Goal: Task Accomplishment & Management: Use online tool/utility

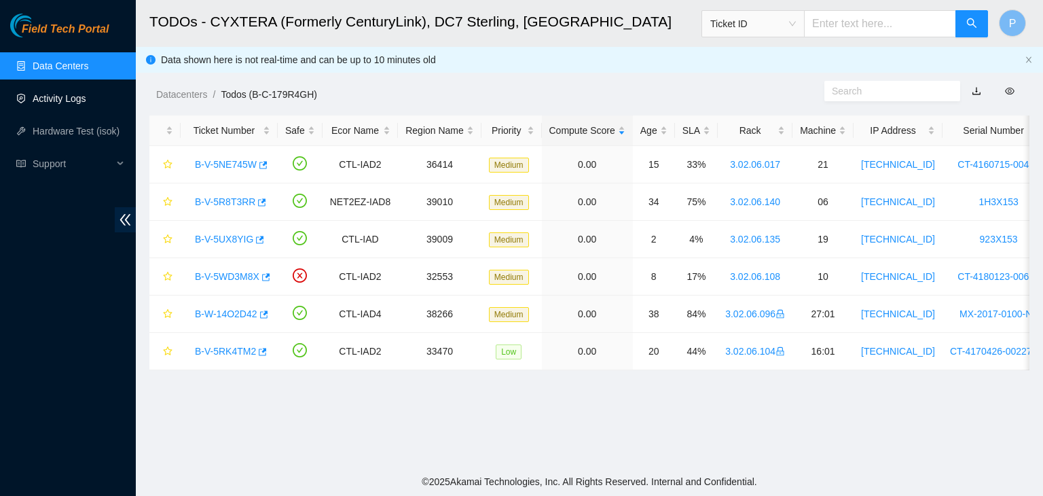
click at [86, 93] on link "Activity Logs" at bounding box center [60, 98] width 54 height 11
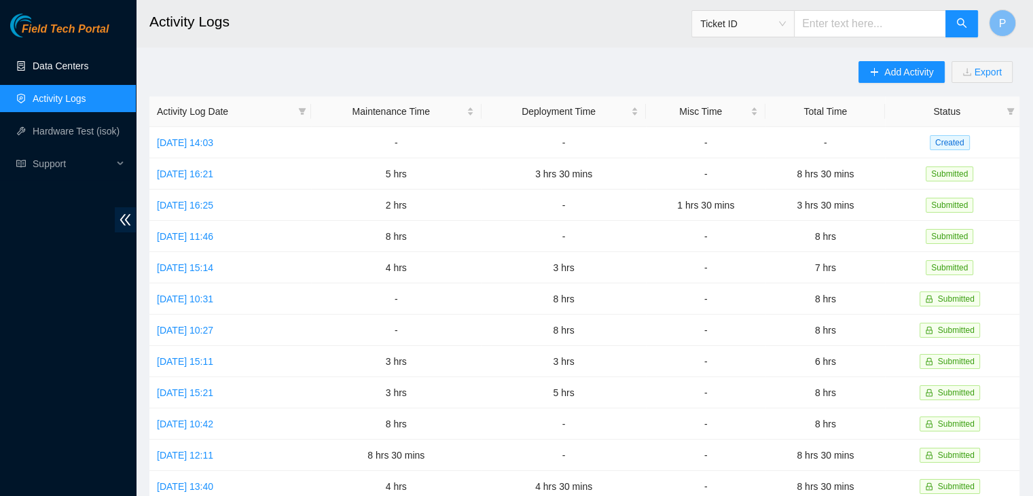
click at [88, 71] on link "Data Centers" at bounding box center [61, 65] width 56 height 11
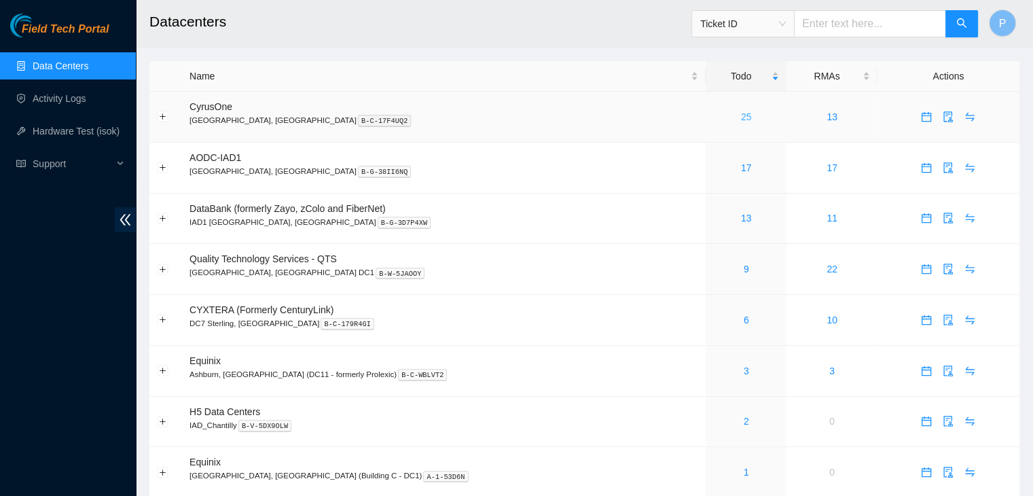
click at [741, 112] on link "25" at bounding box center [746, 116] width 11 height 11
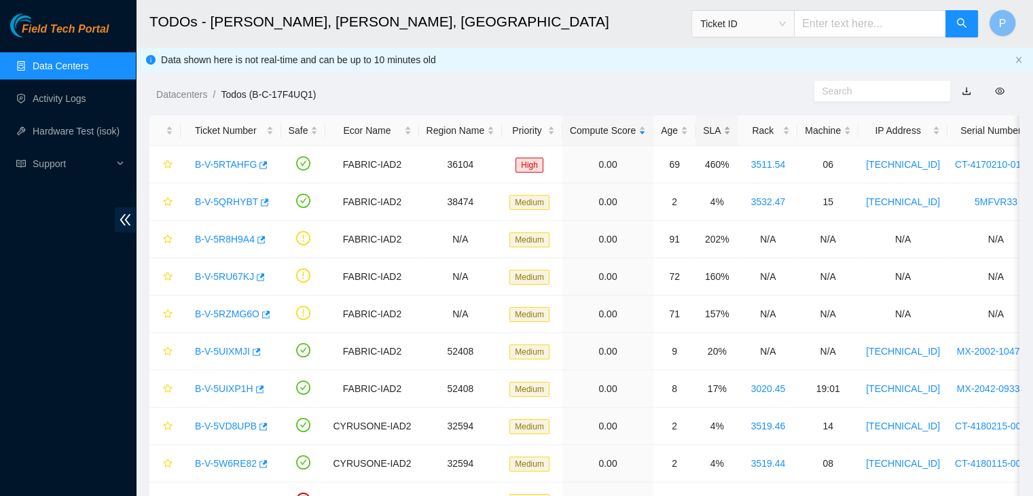
click at [709, 130] on div "SLA" at bounding box center [717, 130] width 28 height 15
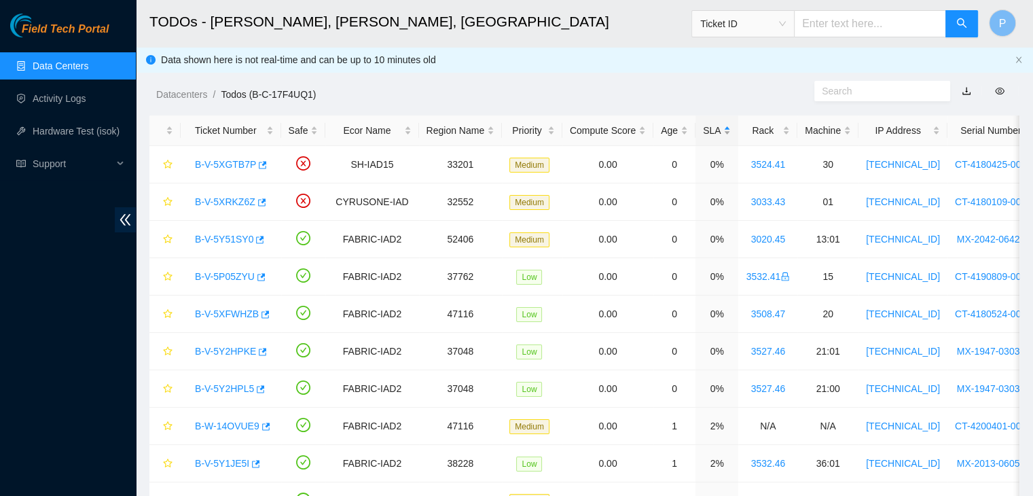
click at [709, 130] on div "SLA" at bounding box center [717, 130] width 28 height 15
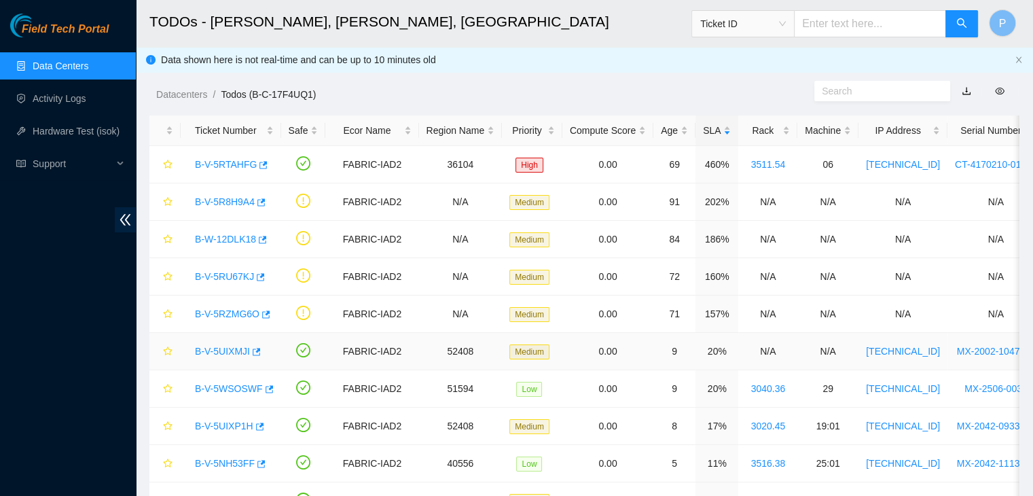
click at [223, 352] on link "B-V-5UIXMJI" at bounding box center [222, 351] width 55 height 11
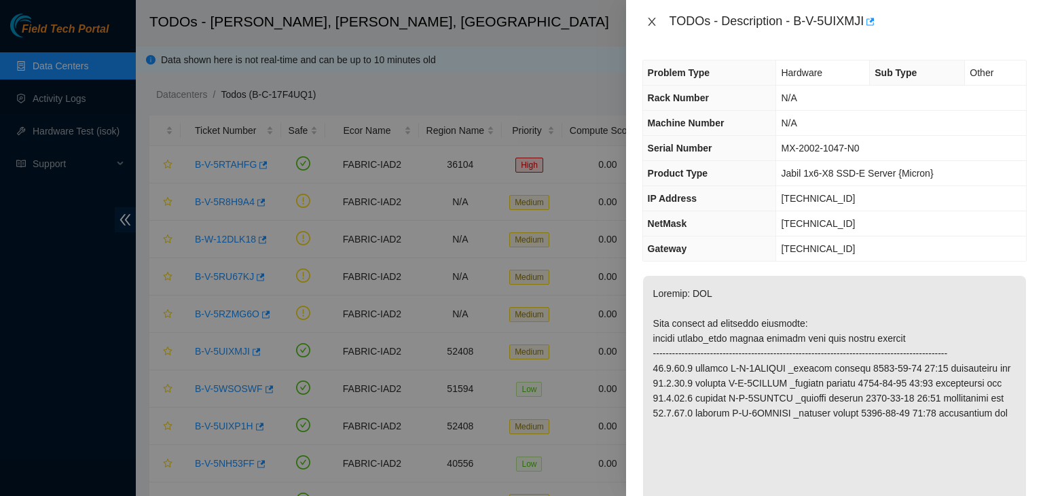
click at [646, 20] on icon "close" at bounding box center [651, 21] width 11 height 11
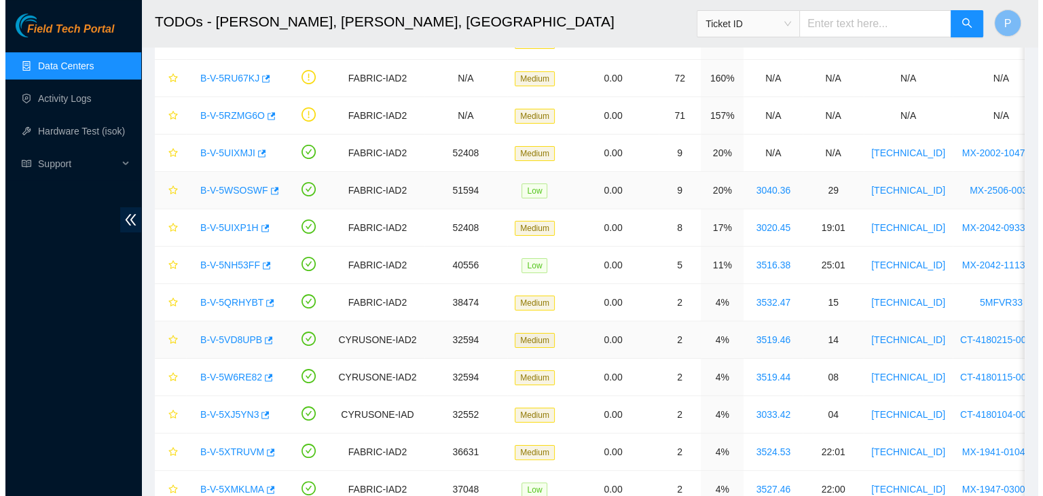
scroll to position [220, 0]
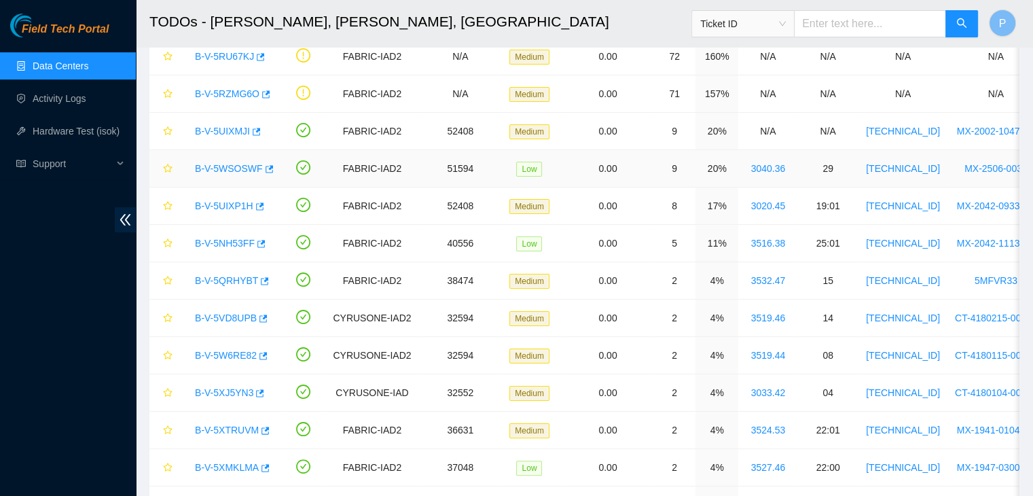
click at [228, 168] on link "B-V-5WSOSWF" at bounding box center [229, 168] width 68 height 11
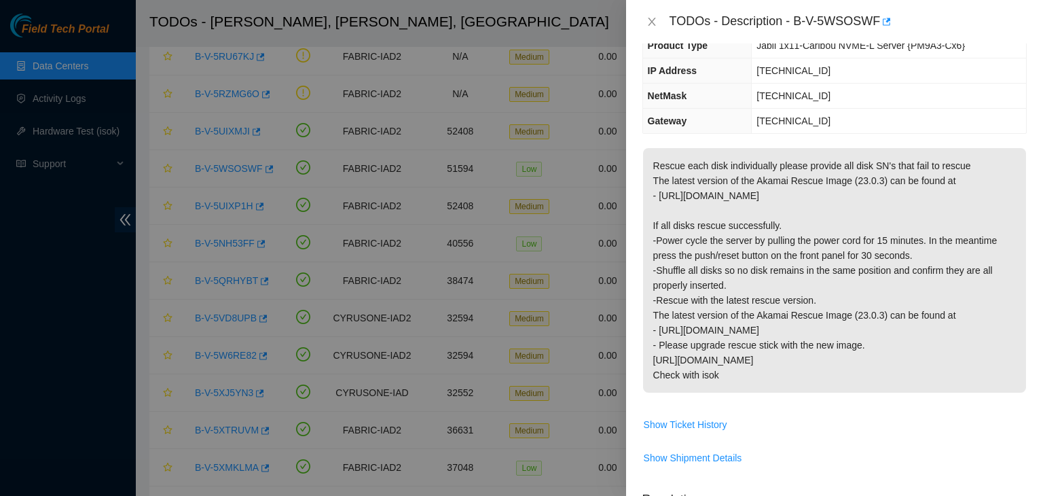
scroll to position [0, 0]
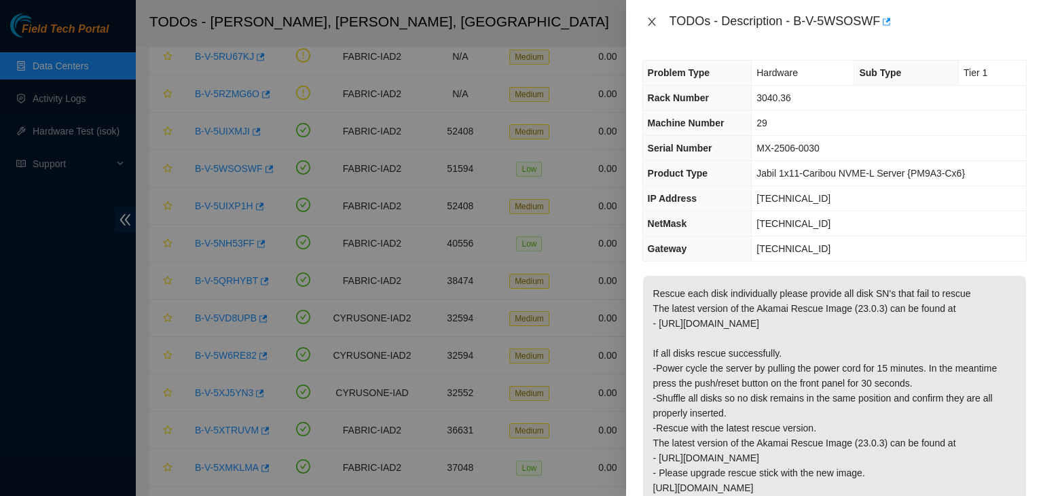
click at [652, 20] on icon "close" at bounding box center [651, 21] width 11 height 11
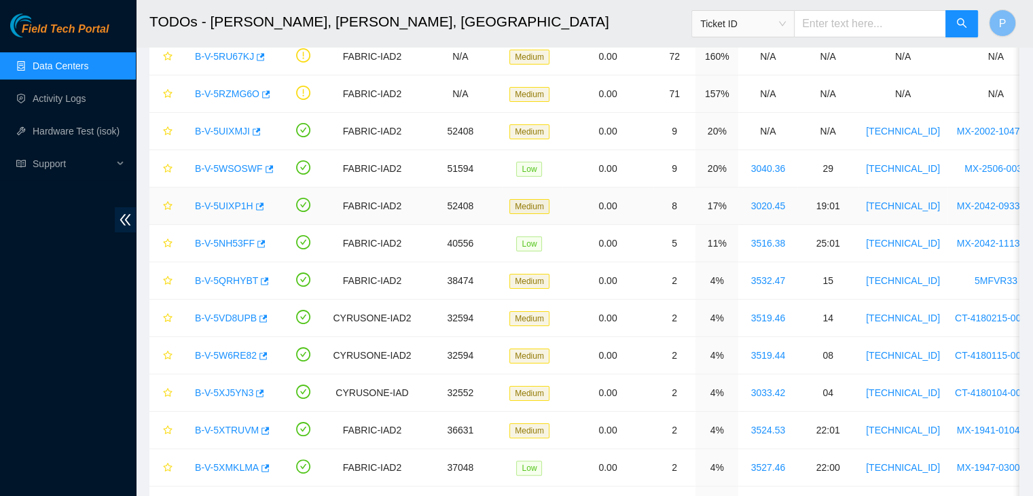
click at [229, 208] on link "B-V-5UIXP1H" at bounding box center [224, 205] width 58 height 11
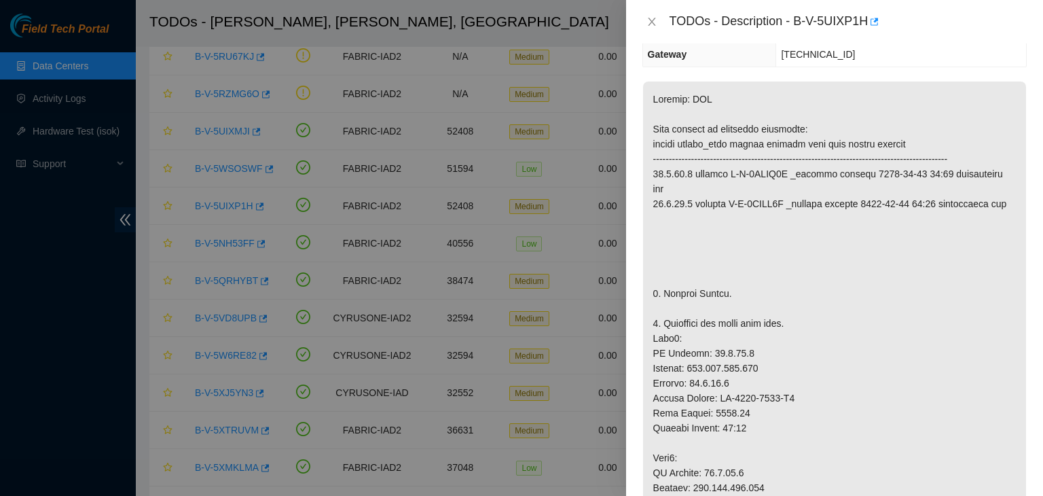
scroll to position [195, 0]
click at [648, 20] on icon "close" at bounding box center [651, 21] width 11 height 11
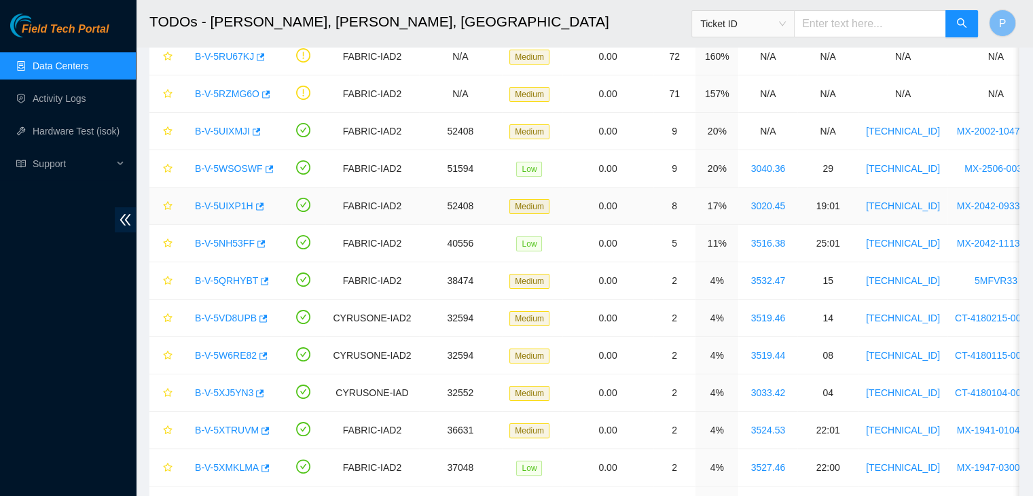
click at [225, 207] on link "B-V-5UIXP1H" at bounding box center [224, 205] width 58 height 11
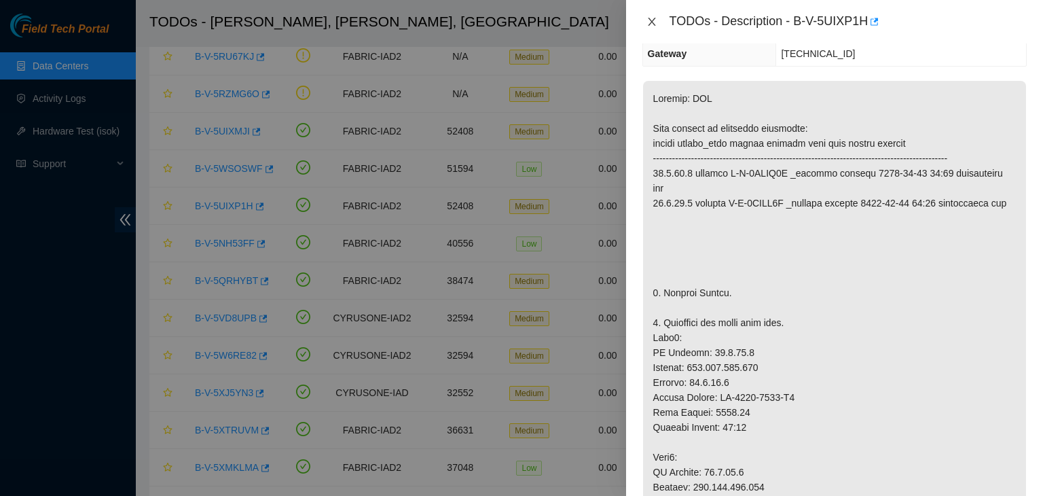
click at [644, 22] on button "Close" at bounding box center [651, 22] width 19 height 13
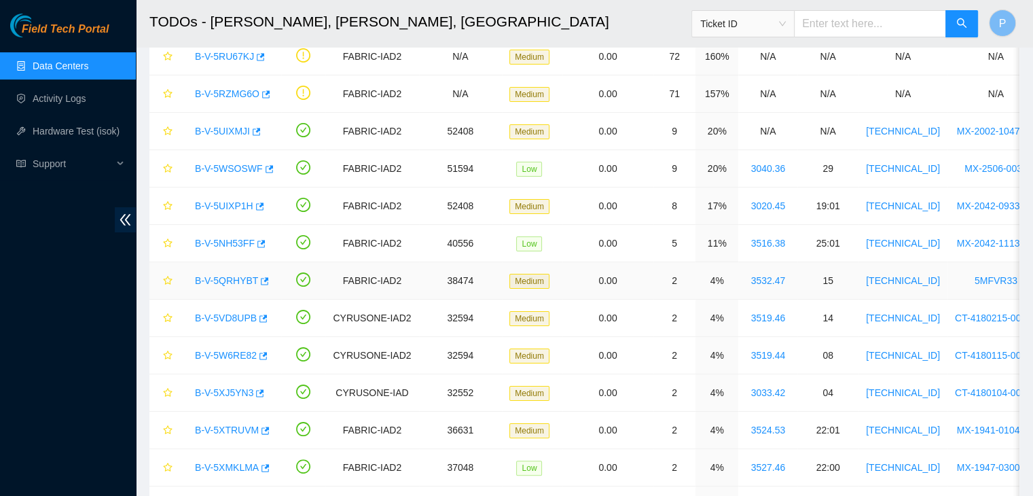
click at [229, 280] on link "B-V-5QRHYBT" at bounding box center [226, 280] width 63 height 11
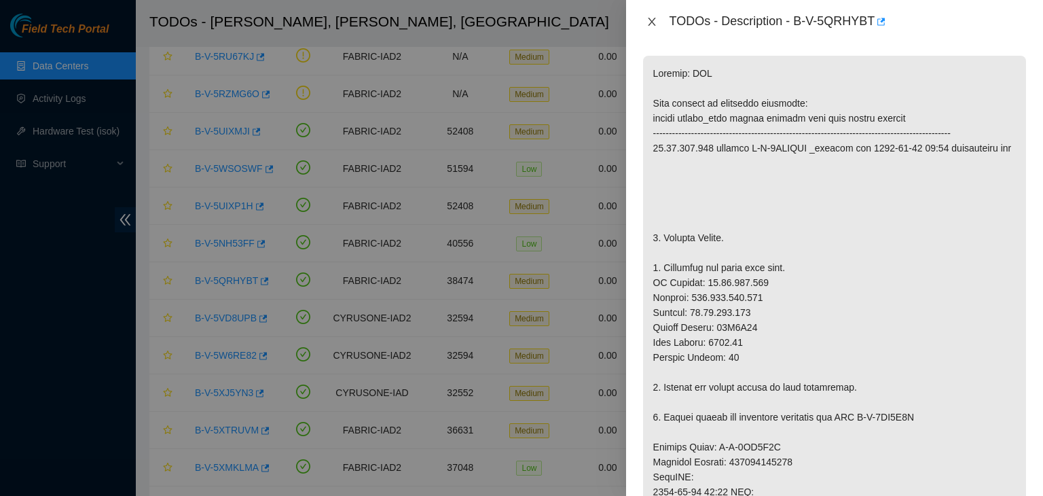
click at [654, 22] on icon "close" at bounding box center [651, 21] width 11 height 11
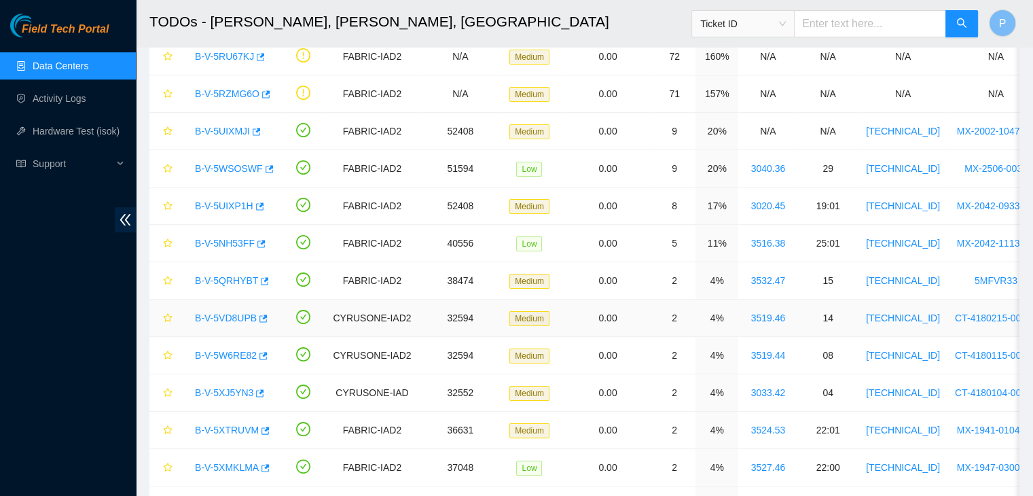
click at [219, 318] on link "B-V-5VD8UPB" at bounding box center [226, 317] width 62 height 11
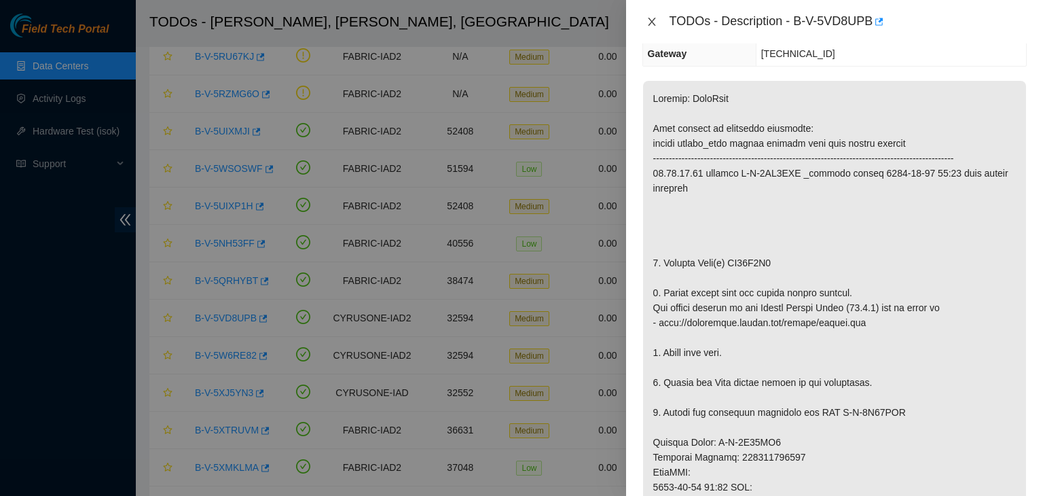
click at [653, 23] on icon "close" at bounding box center [651, 22] width 7 height 8
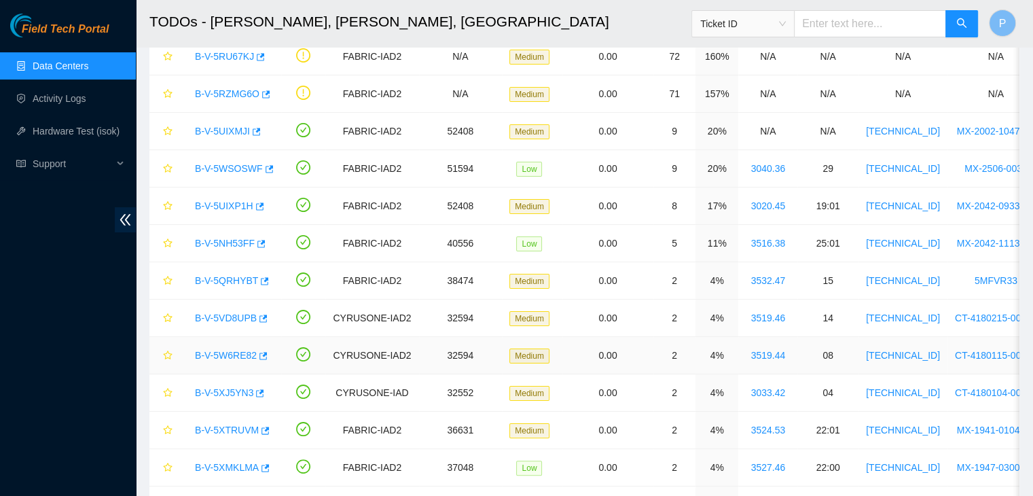
click at [231, 355] on link "B-V-5W6RE82" at bounding box center [226, 355] width 62 height 11
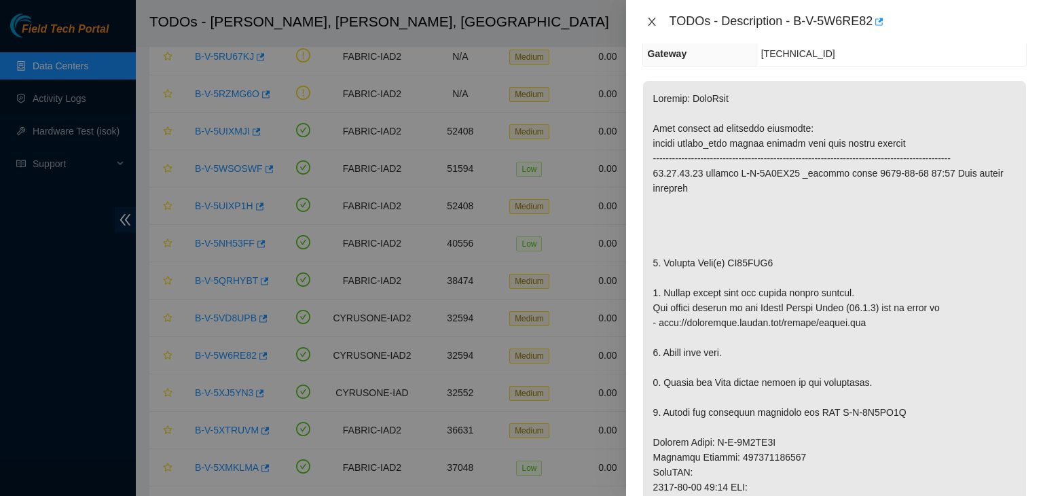
click at [648, 26] on icon "close" at bounding box center [651, 21] width 11 height 11
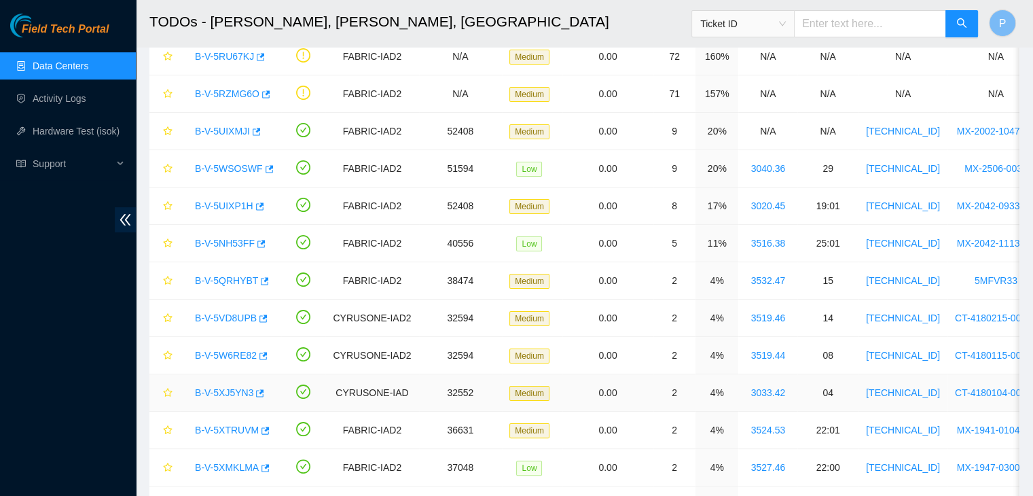
click at [235, 392] on link "B-V-5XJ5YN3" at bounding box center [224, 392] width 58 height 11
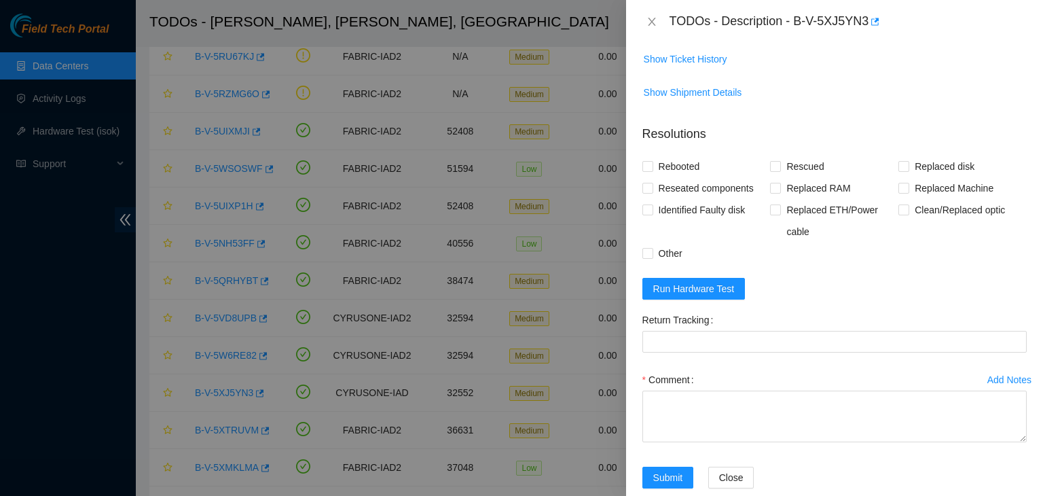
scroll to position [472, 0]
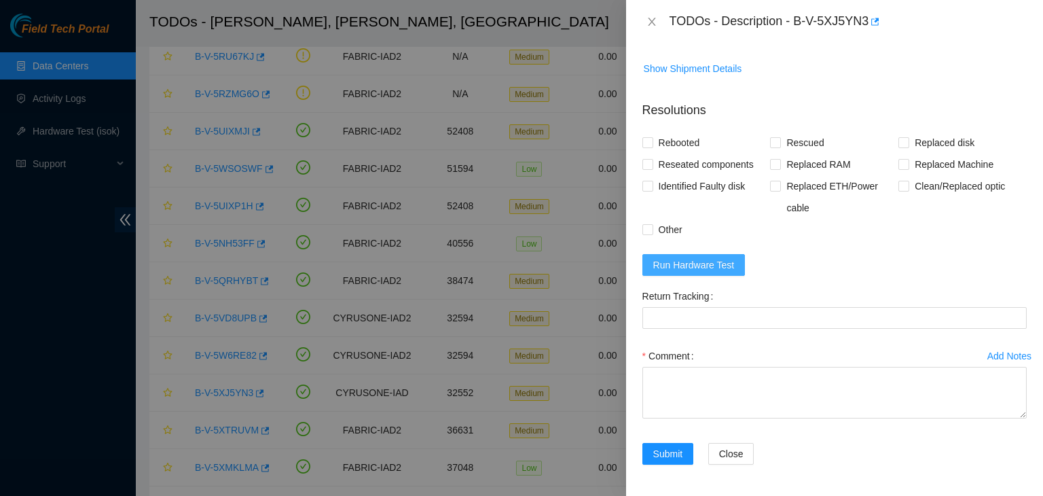
click at [709, 257] on span "Run Hardware Test" at bounding box center [693, 264] width 81 height 15
click at [648, 139] on input "Rebooted" at bounding box center [647, 142] width 10 height 10
checkbox input "true"
click at [776, 142] on input "Rescued" at bounding box center [775, 142] width 10 height 10
checkbox input "true"
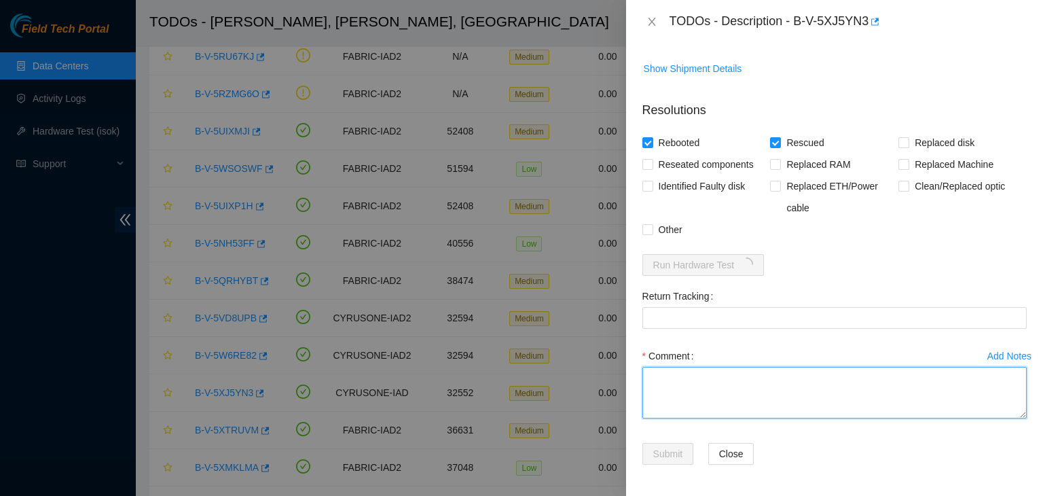
click at [688, 386] on textarea "Comment" at bounding box center [834, 393] width 384 height 52
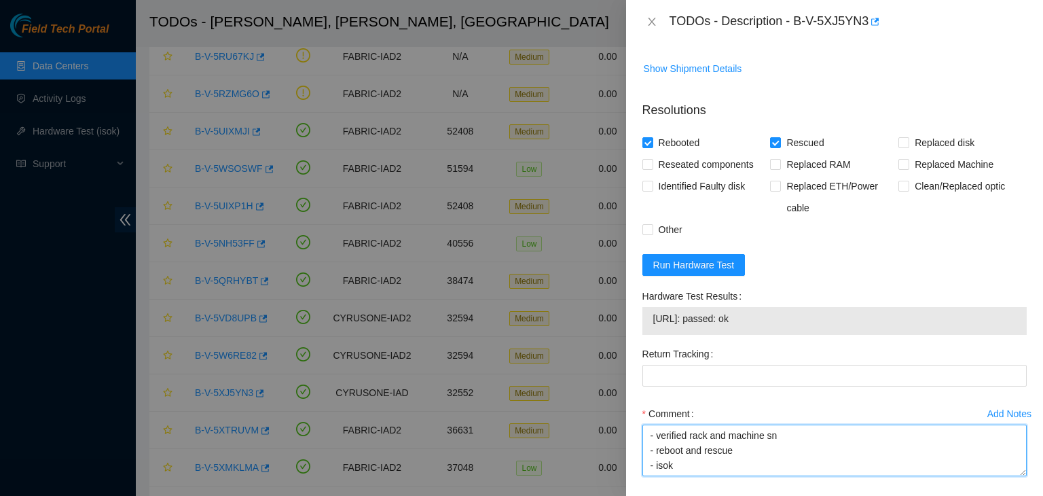
scroll to position [56, 0]
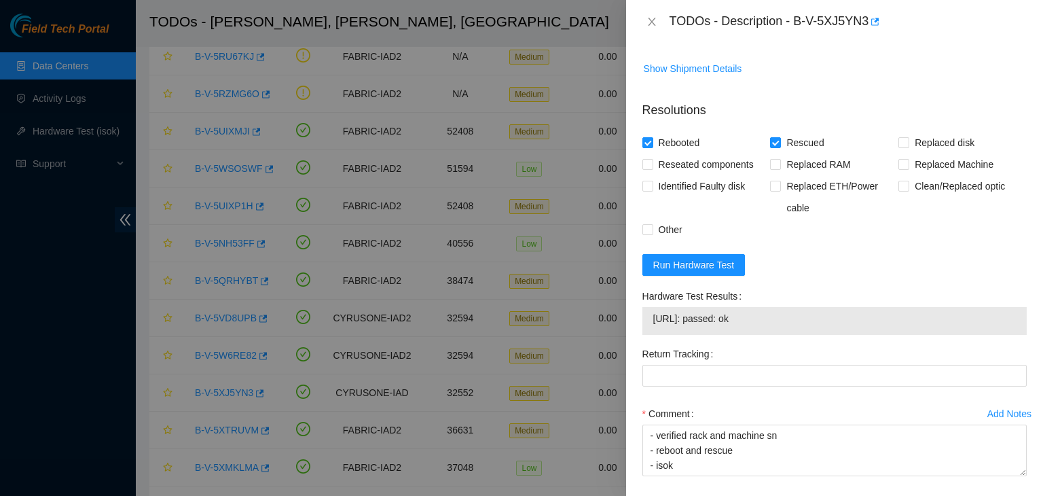
drag, startPoint x: 772, startPoint y: 319, endPoint x: 635, endPoint y: 339, distance: 137.9
click at [635, 339] on div "Problem Type Hardware Sub Type Tier 1 - Disk Error Rack Number 3033.42 Machine …" at bounding box center [834, 269] width 417 height 452
copy tbody "[URL]: passed: ok"
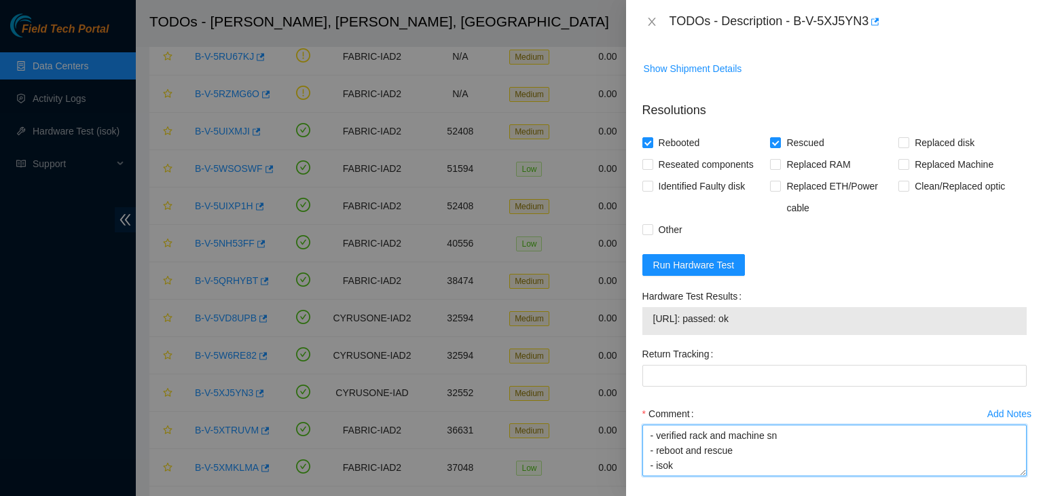
click at [654, 468] on textarea "- verified rack and machine sn - reboot and rescue - isok" at bounding box center [834, 450] width 384 height 52
paste textarea "[URL]: passed: ok"
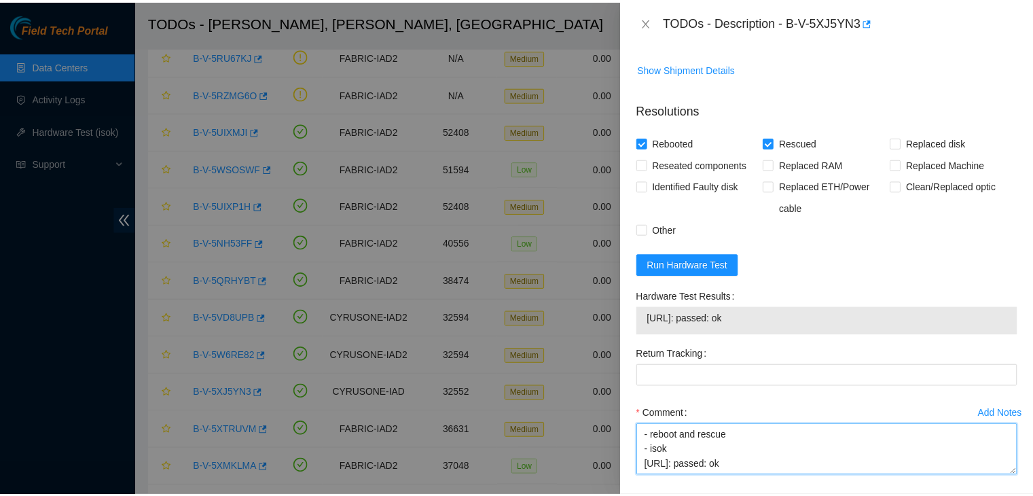
scroll to position [530, 0]
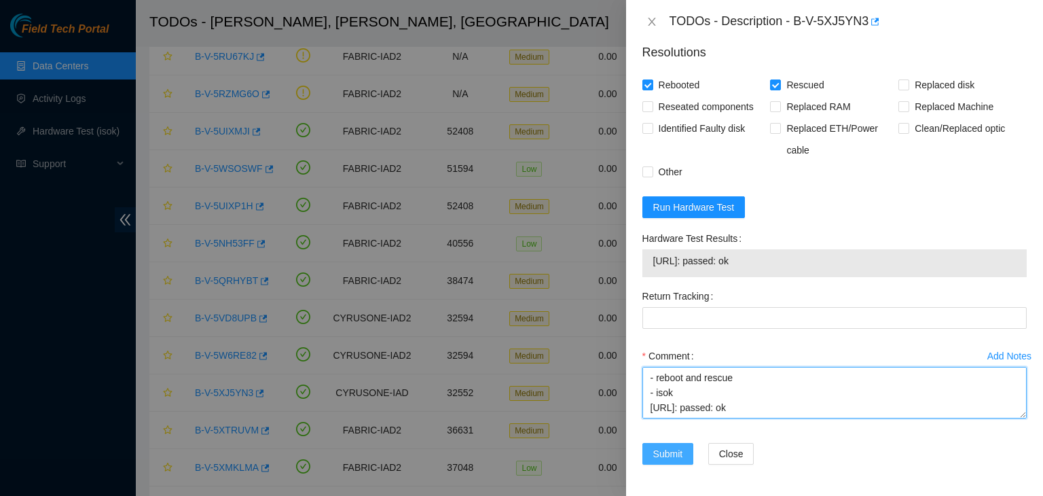
type textarea "- verified rack and machine sn - reboot and rescue - isok [URL]: passed: ok"
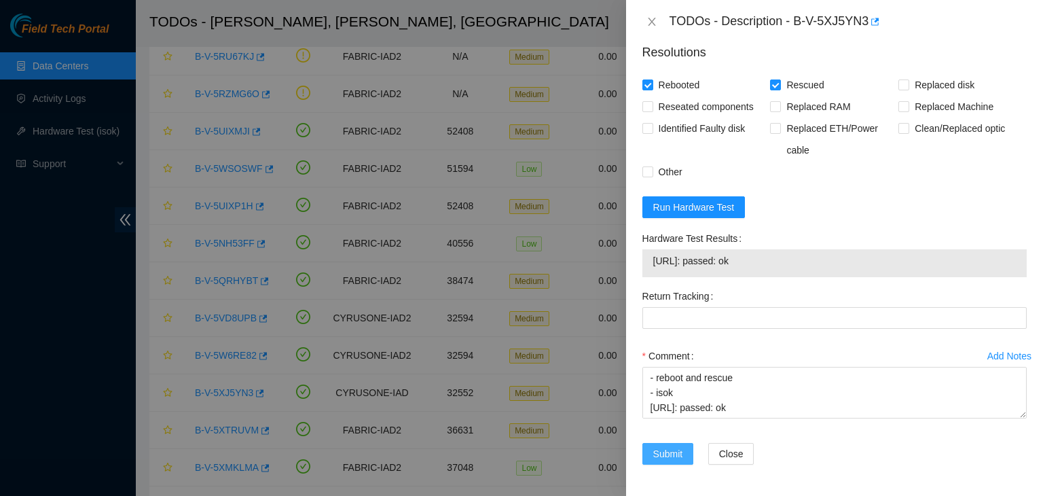
click at [656, 455] on span "Submit" at bounding box center [668, 453] width 30 height 15
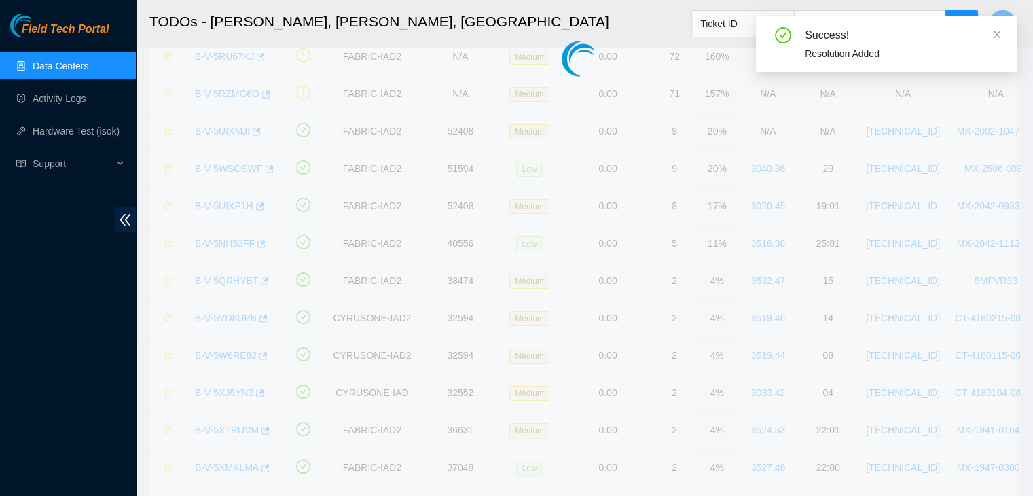
scroll to position [370, 0]
